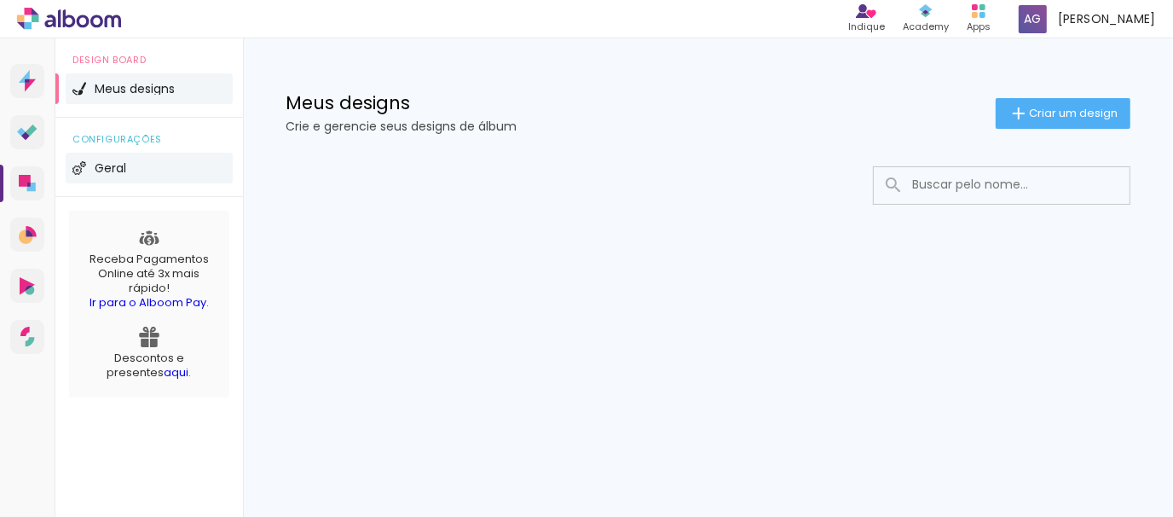
click at [117, 164] on span "Geral" at bounding box center [111, 168] width 32 height 12
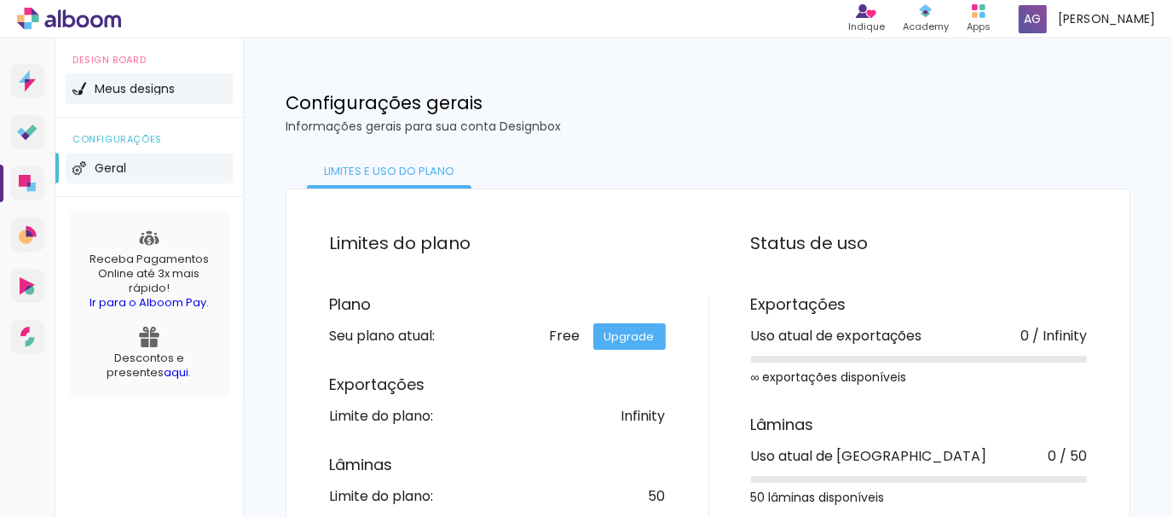
click at [79, 90] on img at bounding box center [79, 89] width 14 height 14
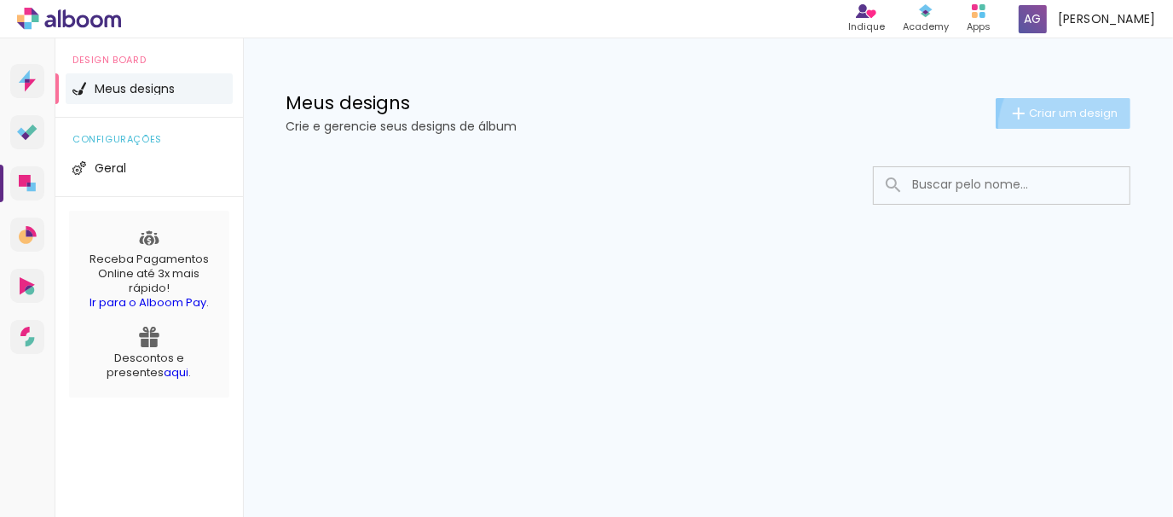
click at [1068, 125] on paper-button "Criar um design" at bounding box center [1063, 113] width 135 height 31
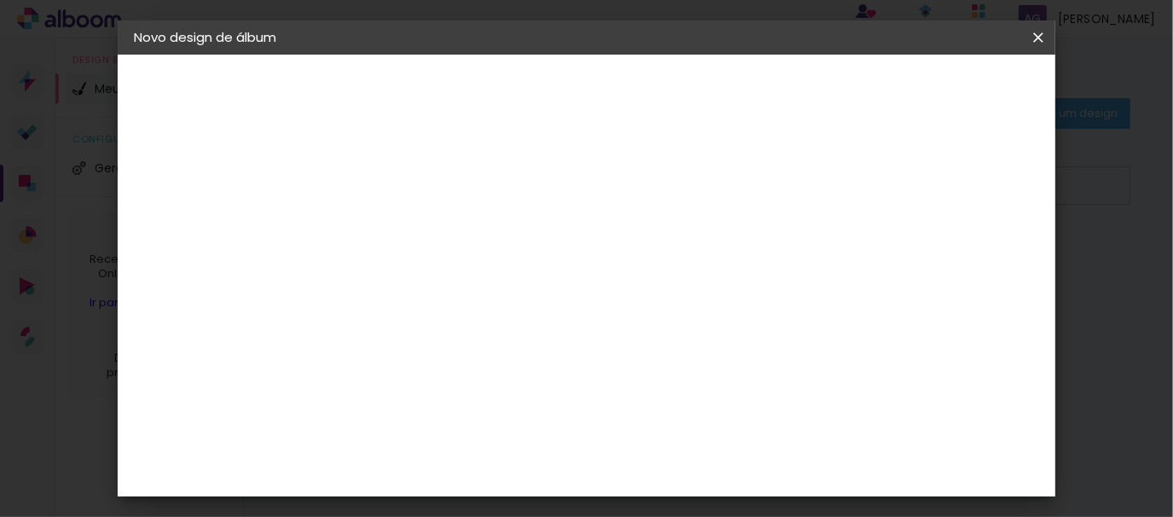
click at [64, 175] on iron-overlay-backdrop at bounding box center [586, 258] width 1173 height 517
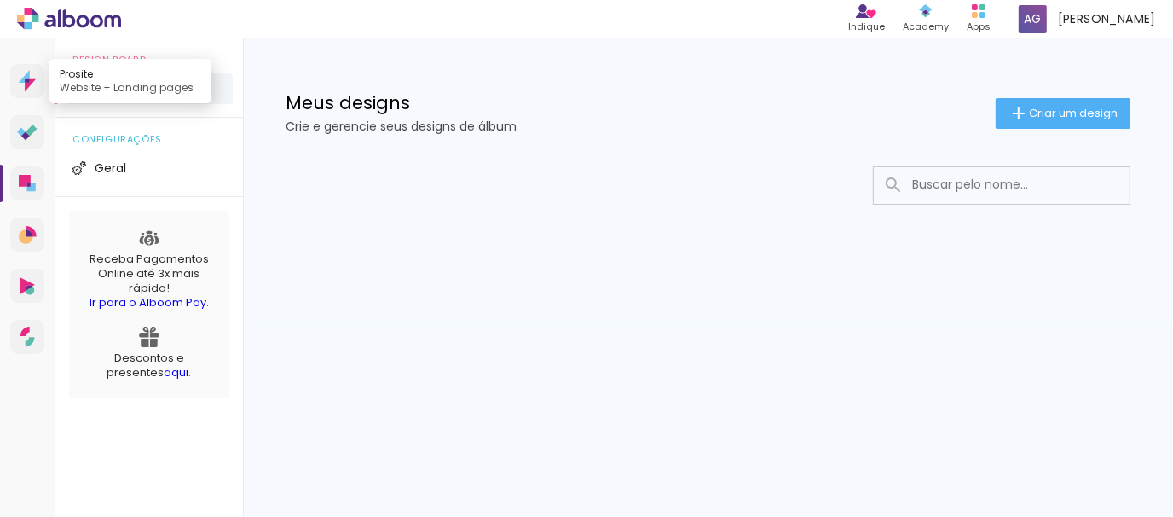
click at [38, 90] on link "Prosite Website + Landing pages" at bounding box center [27, 81] width 34 height 34
